Goal: Book appointment/travel/reservation

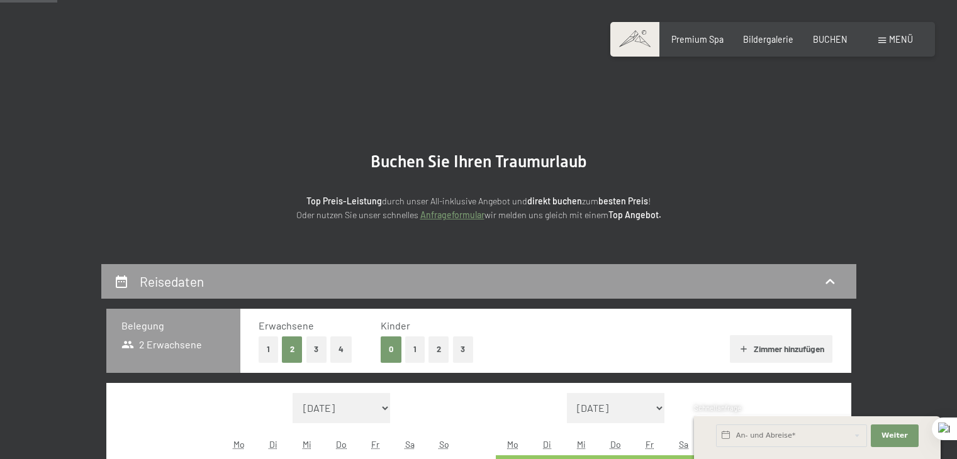
scroll to position [254, 0]
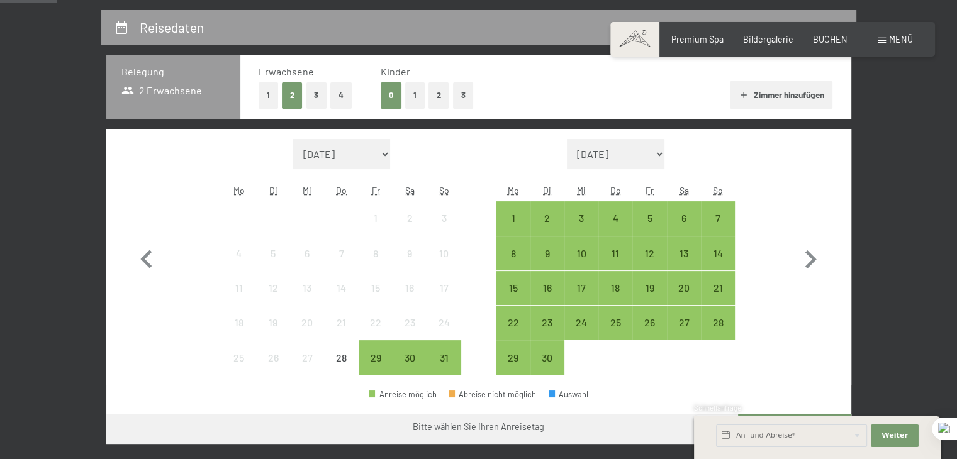
click at [808, 260] on icon "button" at bounding box center [810, 260] width 37 height 37
select select "[DATE]"
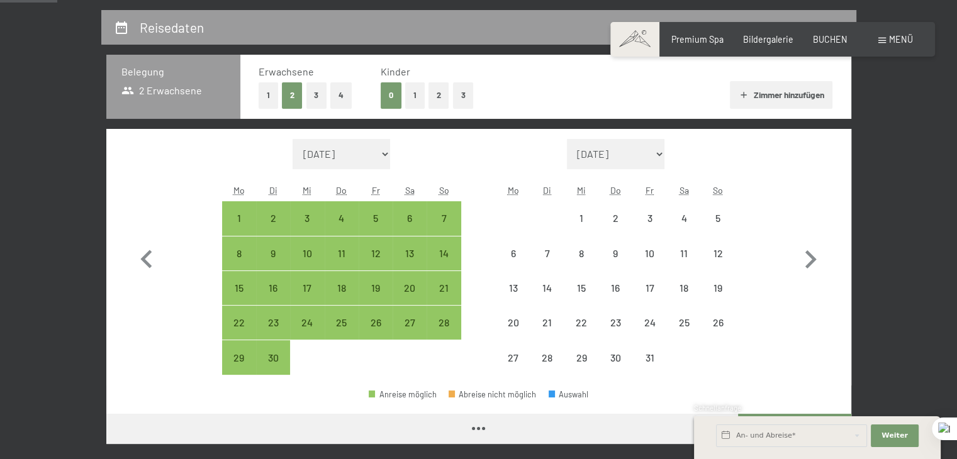
select select "[DATE]"
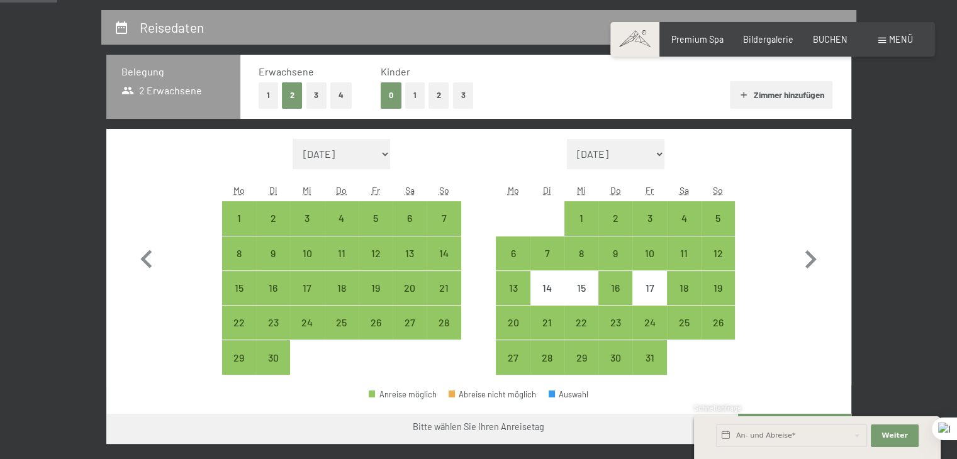
click at [808, 260] on icon "button" at bounding box center [810, 260] width 37 height 37
select select "[DATE]"
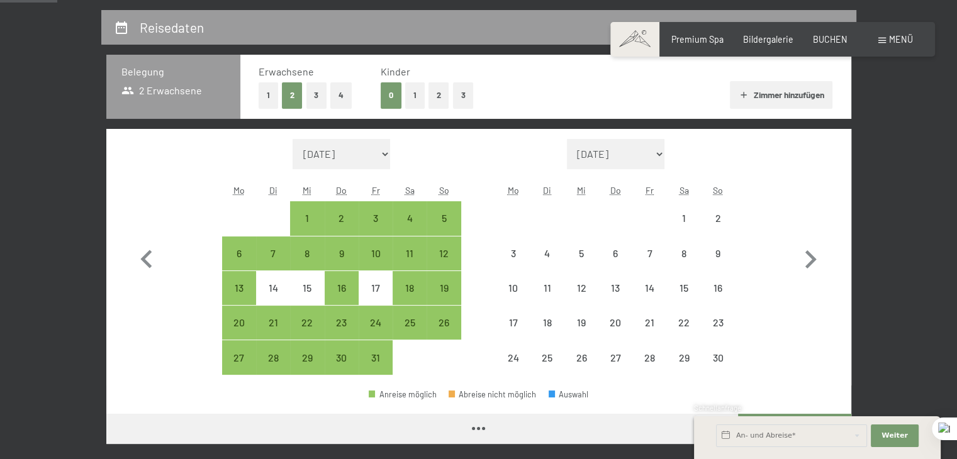
select select "[DATE]"
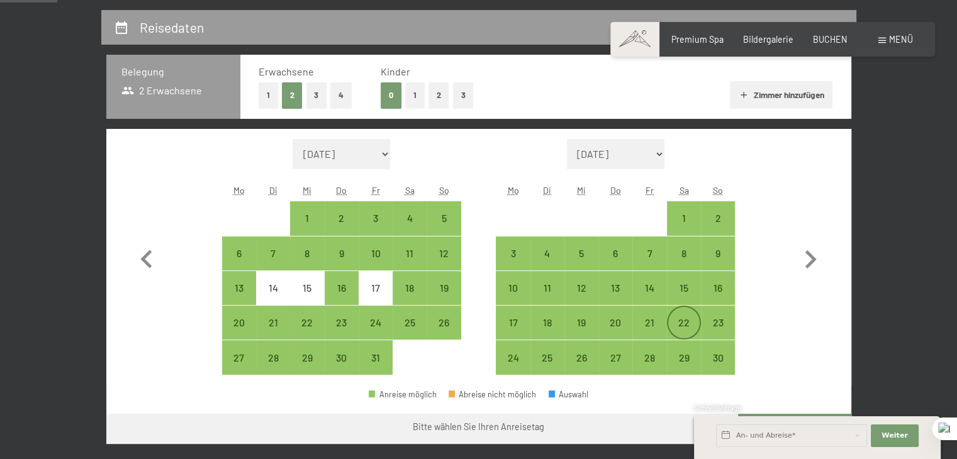
click at [687, 318] on div "22" at bounding box center [683, 333] width 31 height 31
select select "[DATE]"
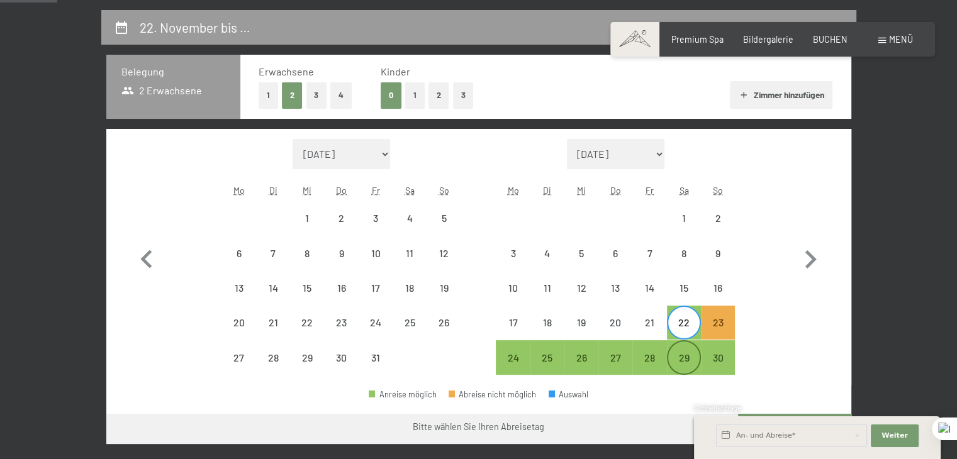
click at [687, 354] on div "29" at bounding box center [683, 368] width 31 height 31
select select "[DATE]"
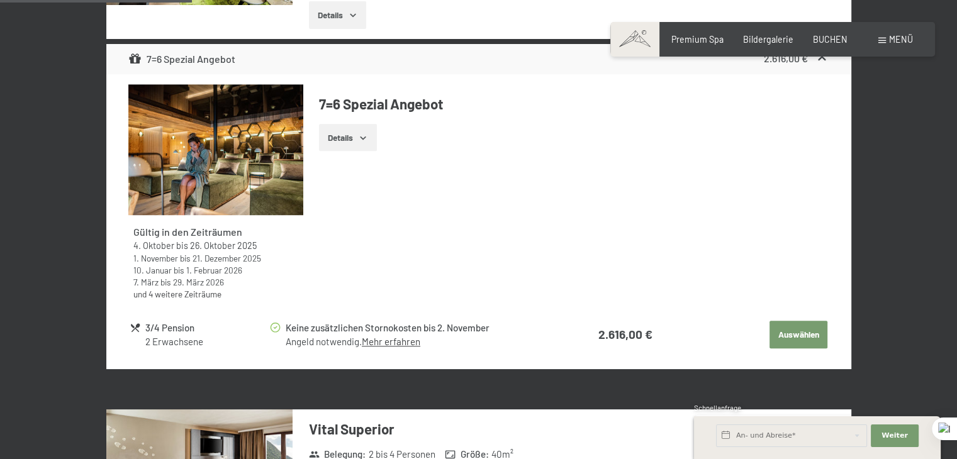
scroll to position [943, 0]
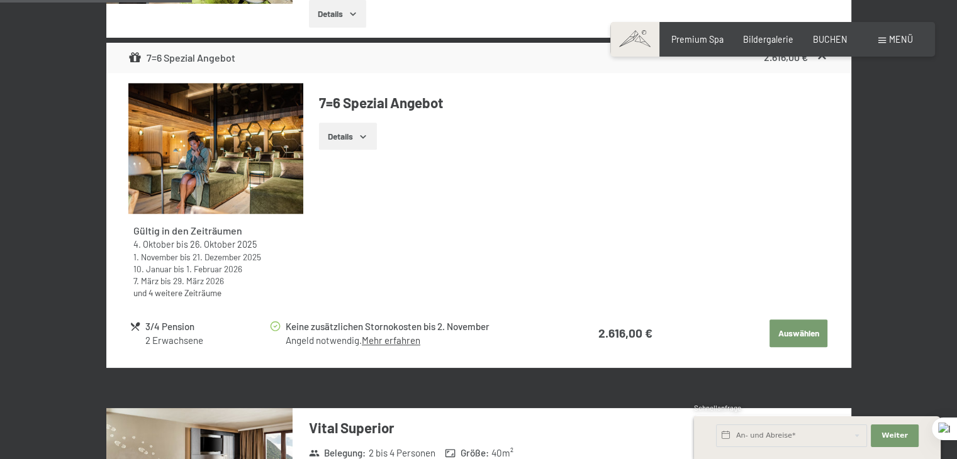
click at [784, 330] on button "Auswählen" at bounding box center [799, 334] width 58 height 28
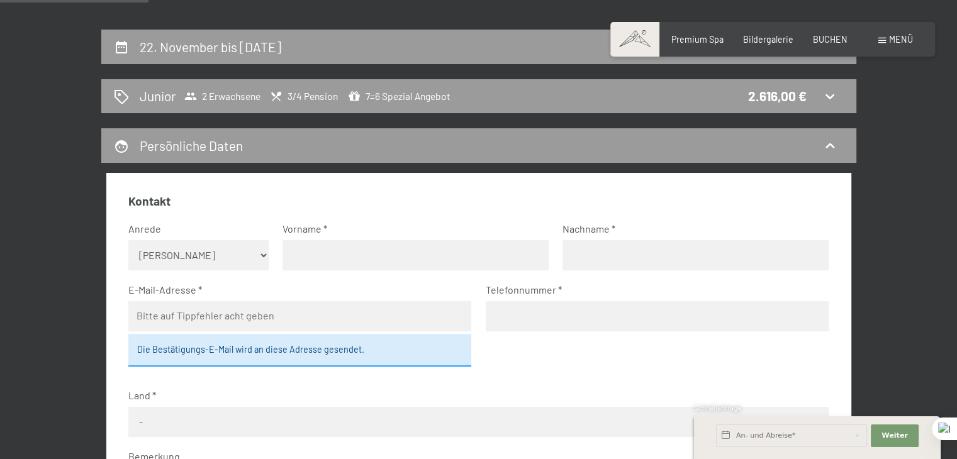
scroll to position [213, 0]
